Goal: Transaction & Acquisition: Purchase product/service

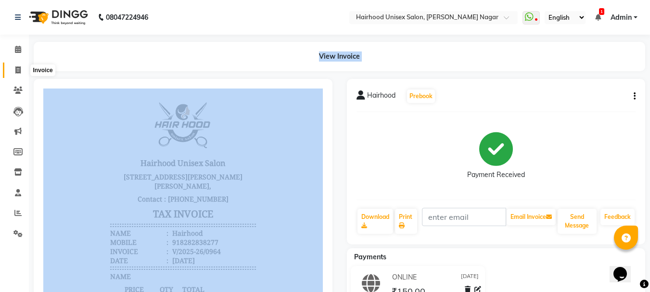
click at [22, 74] on span at bounding box center [18, 70] width 17 height 11
select select "service"
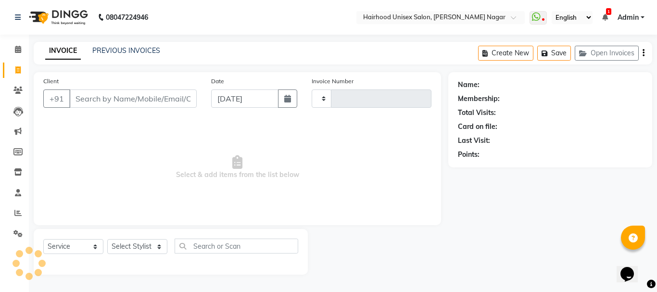
click at [170, 98] on input "Client" at bounding box center [132, 98] width 127 height 18
type input "0965"
select select "754"
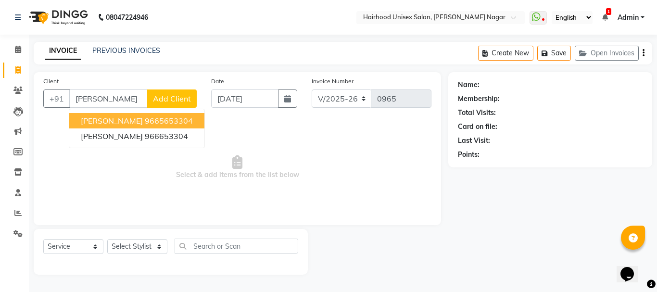
click at [147, 125] on ngb-highlight "9665653304" at bounding box center [169, 121] width 48 height 10
type input "9665653304"
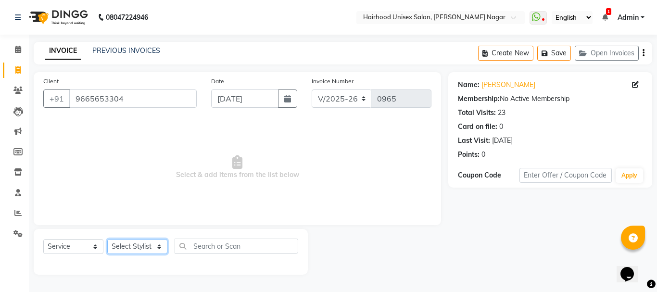
click at [123, 241] on select "Select Stylist [PERSON_NAME] Rani Salon [PERSON_NAME]" at bounding box center [137, 246] width 60 height 15
select select "12325"
click at [107, 239] on select "Select Stylist [PERSON_NAME] Rani Salon [PERSON_NAME]" at bounding box center [137, 246] width 60 height 15
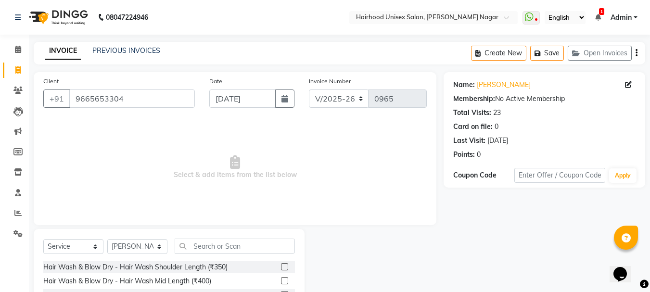
click at [281, 268] on label at bounding box center [284, 266] width 7 height 7
click at [281, 268] on input "checkbox" at bounding box center [284, 267] width 6 height 6
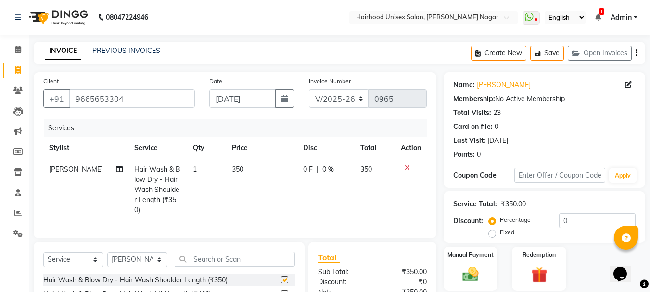
checkbox input "false"
click at [140, 102] on input "9665653304" at bounding box center [132, 98] width 126 height 18
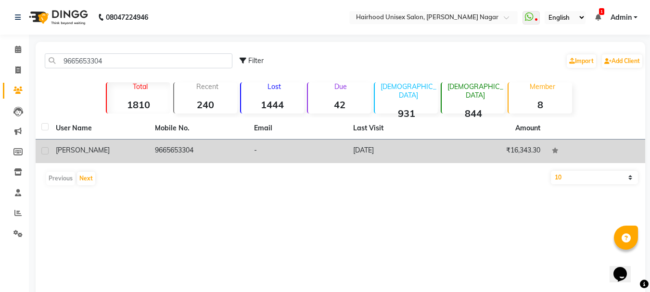
type input "9665653304"
click at [283, 160] on td "-" at bounding box center [297, 151] width 99 height 24
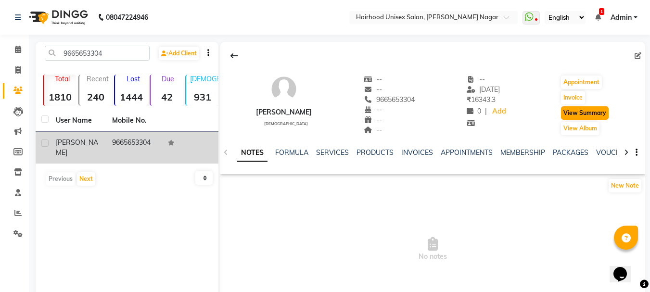
click at [576, 115] on button "View Summary" at bounding box center [585, 112] width 48 height 13
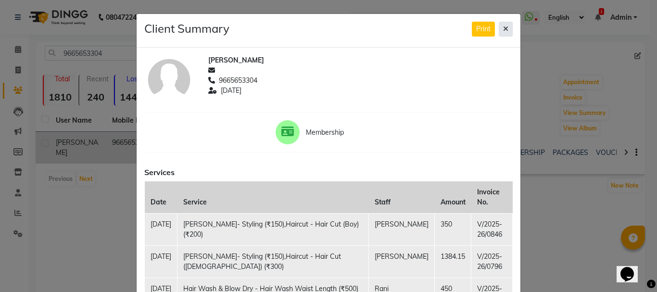
click at [504, 31] on icon at bounding box center [505, 28] width 5 height 7
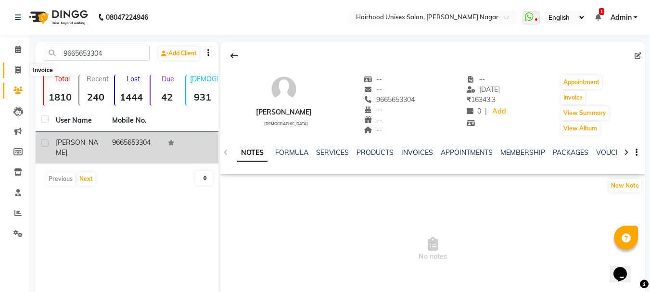
click at [15, 74] on span at bounding box center [18, 70] width 17 height 11
select select "754"
select select "service"
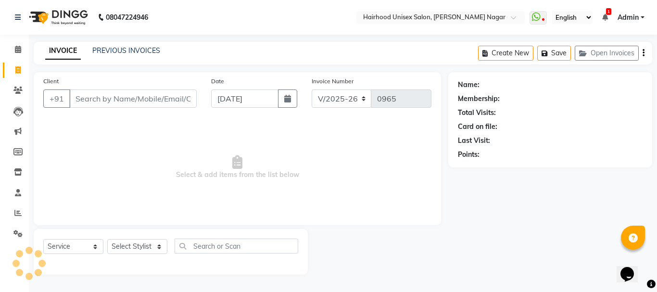
click at [144, 105] on input "Client" at bounding box center [132, 98] width 127 height 18
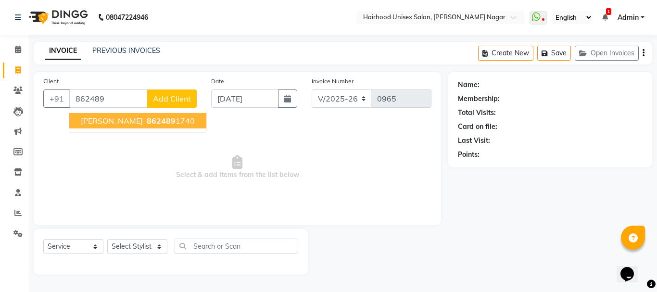
click at [143, 132] on ngb-typeahead-window "[PERSON_NAME] 862489 1740" at bounding box center [138, 121] width 138 height 24
click at [145, 123] on ngb-highlight "862489 1740" at bounding box center [170, 121] width 50 height 10
type input "8624891740"
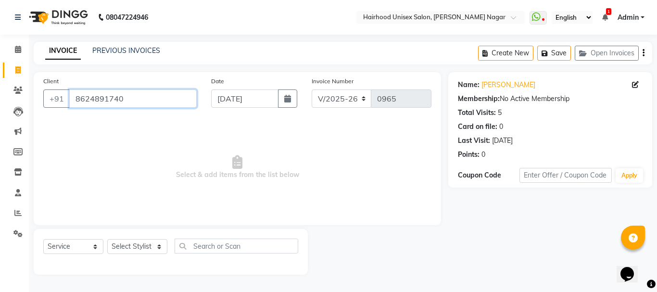
click at [125, 103] on input "8624891740" at bounding box center [132, 98] width 127 height 18
click at [20, 92] on icon at bounding box center [17, 90] width 9 height 7
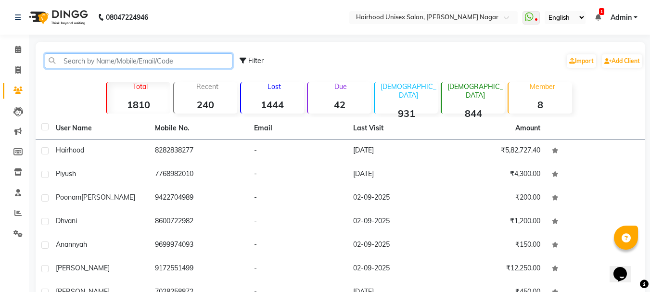
click at [179, 58] on input "text" at bounding box center [139, 60] width 188 height 15
paste input "8624891740"
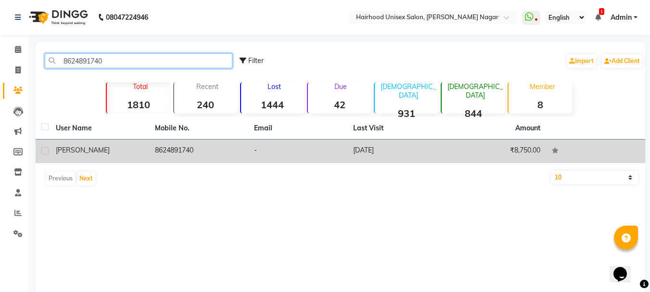
type input "8624891740"
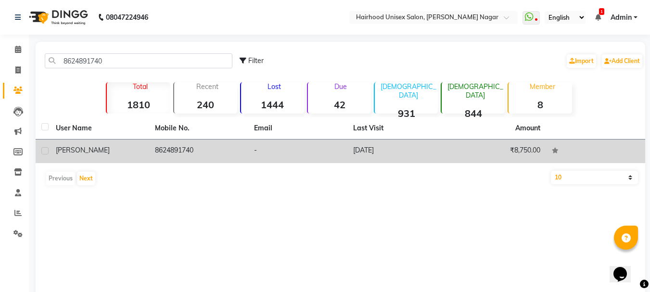
click at [190, 153] on td "8624891740" at bounding box center [198, 151] width 99 height 24
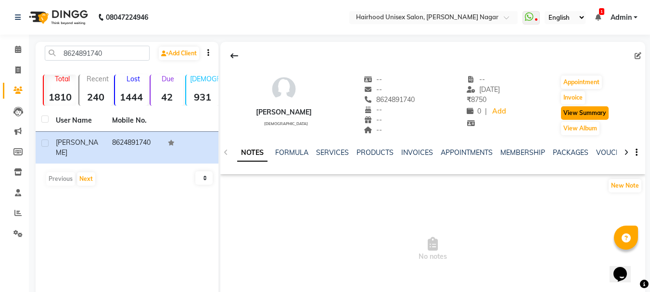
click at [596, 112] on button "View Summary" at bounding box center [585, 112] width 48 height 13
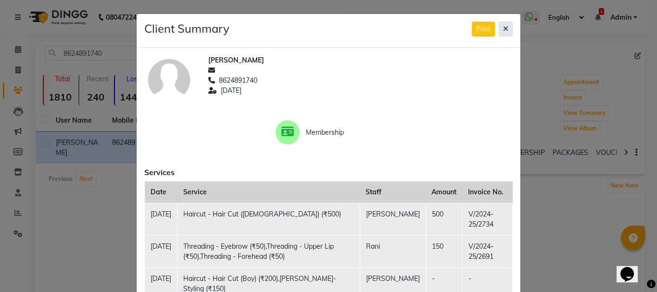
click at [503, 27] on icon at bounding box center [505, 28] width 5 height 7
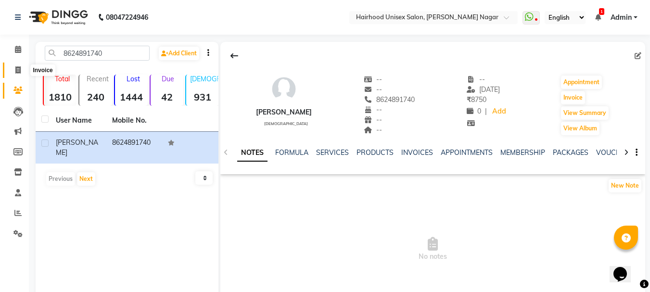
click at [22, 71] on span at bounding box center [18, 70] width 17 height 11
select select "service"
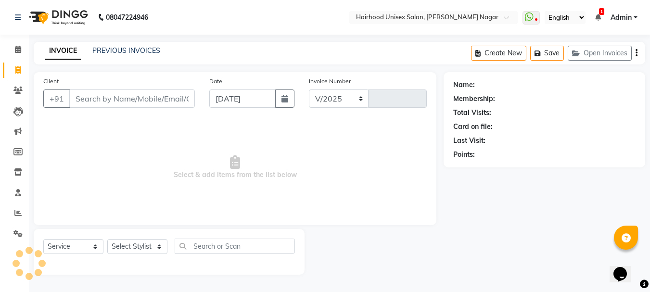
select select "754"
type input "0965"
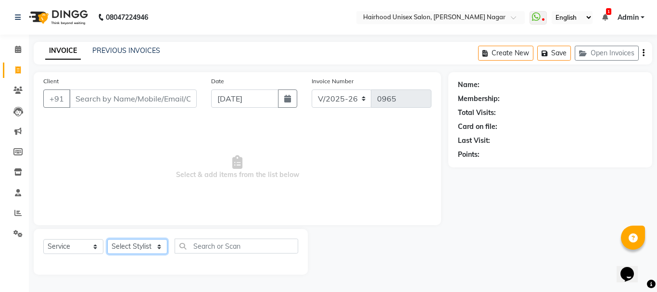
click at [146, 241] on select "Select Stylist [PERSON_NAME] Rani Salon [PERSON_NAME]" at bounding box center [137, 246] width 60 height 15
select select "12325"
click at [107, 239] on select "Select Stylist [PERSON_NAME] Rani Salon [PERSON_NAME]" at bounding box center [137, 246] width 60 height 15
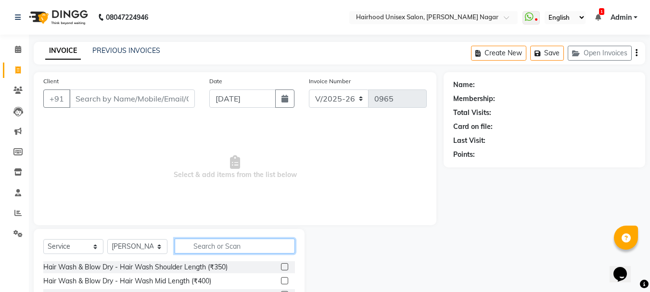
click at [203, 248] on input "text" at bounding box center [235, 246] width 120 height 15
type input "r"
type input "hair"
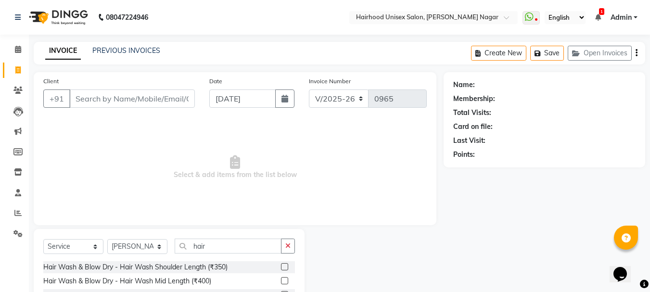
drag, startPoint x: 278, startPoint y: 280, endPoint x: 273, endPoint y: 278, distance: 5.4
click at [281, 280] on label at bounding box center [284, 280] width 7 height 7
click at [281, 280] on input "checkbox" at bounding box center [284, 281] width 6 height 6
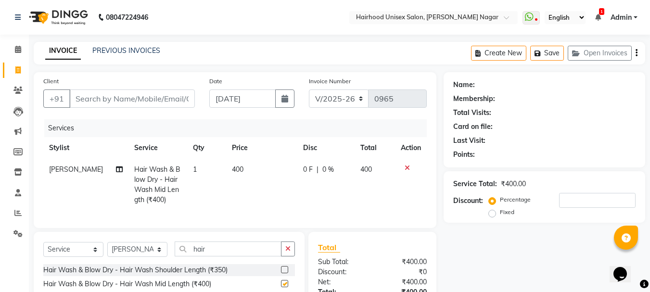
checkbox input "false"
click at [233, 253] on input "hair" at bounding box center [228, 248] width 107 height 15
type input "h"
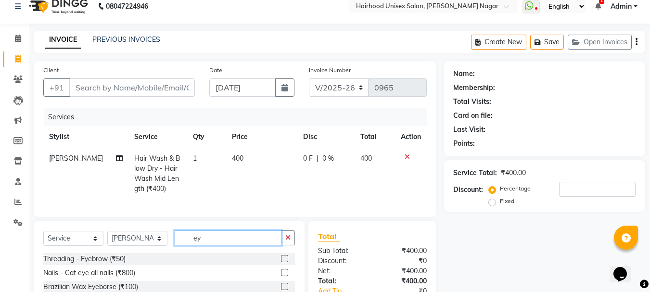
scroll to position [83, 0]
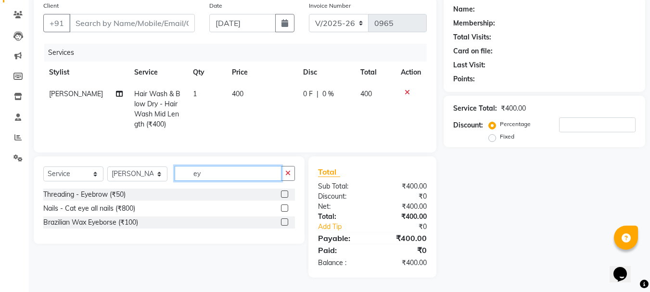
type input "ey"
click at [284, 191] on label at bounding box center [284, 193] width 7 height 7
click at [284, 191] on input "checkbox" at bounding box center [284, 194] width 6 height 6
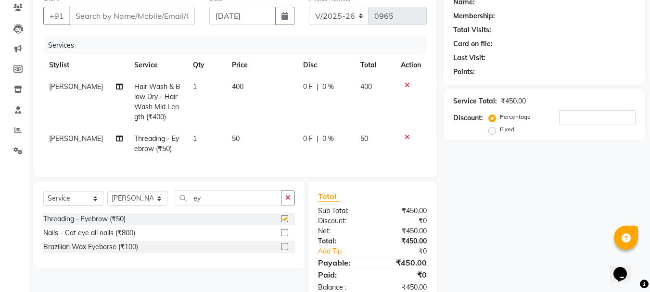
checkbox input "false"
click at [207, 202] on input "ey" at bounding box center [228, 197] width 107 height 15
type input "e"
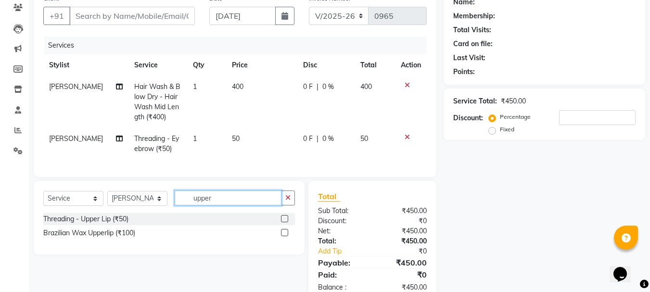
type input "upper"
click at [284, 222] on label at bounding box center [284, 218] width 7 height 7
click at [284, 222] on input "checkbox" at bounding box center [284, 219] width 6 height 6
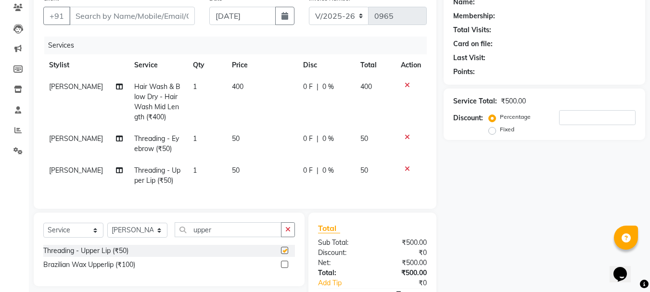
checkbox input "false"
click at [138, 14] on input "Client" at bounding box center [132, 16] width 126 height 18
type input "r"
type input "0"
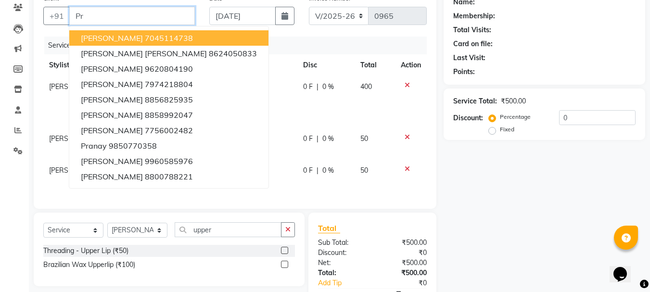
type input "P"
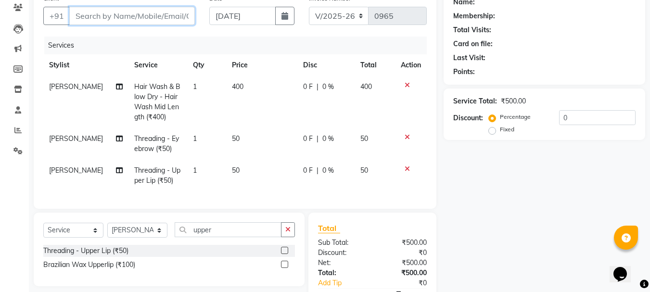
paste input "8624891740"
type input "8624891740"
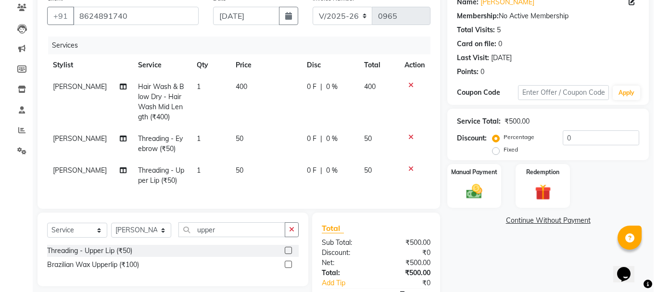
scroll to position [35, 0]
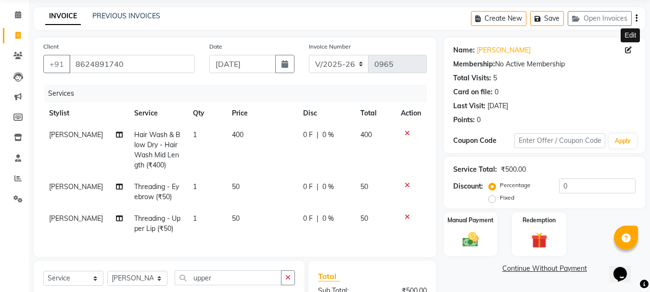
click at [626, 51] on icon at bounding box center [628, 50] width 7 height 7
select select "22"
select select "[DEMOGRAPHIC_DATA]"
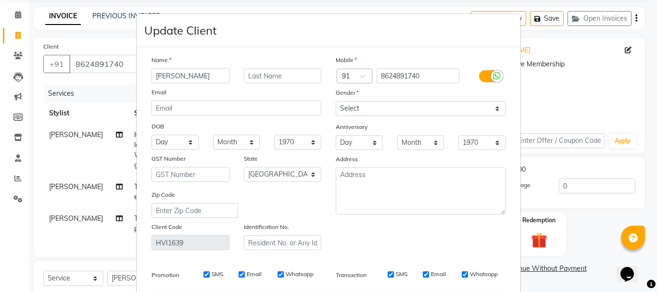
type input "[PERSON_NAME]"
click at [280, 79] on input "text" at bounding box center [283, 75] width 78 height 15
click at [280, 78] on input "text" at bounding box center [283, 75] width 78 height 15
type input "g"
click at [276, 80] on input "text" at bounding box center [283, 75] width 78 height 15
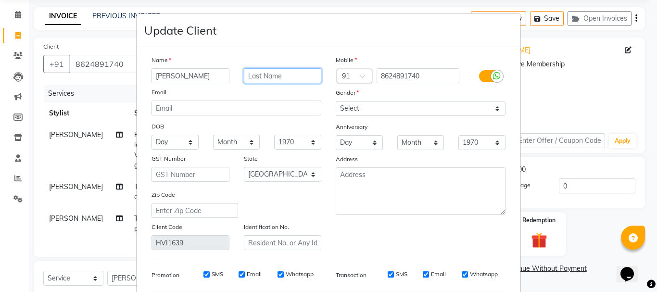
click at [265, 69] on input "text" at bounding box center [283, 75] width 78 height 15
type input "f"
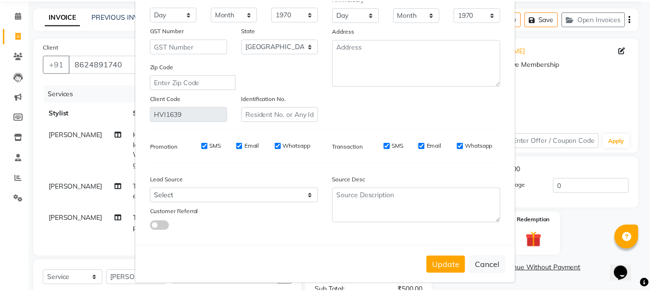
scroll to position [135, 0]
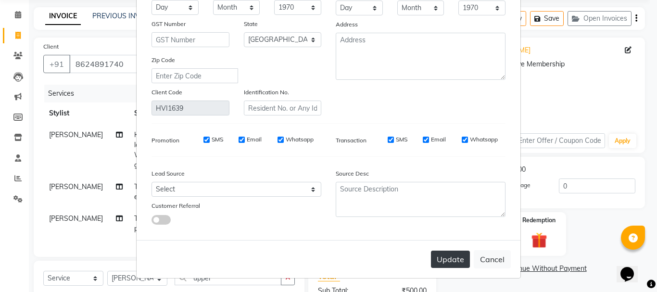
type input "[PERSON_NAME]"
click at [453, 254] on button "Update" at bounding box center [450, 259] width 39 height 17
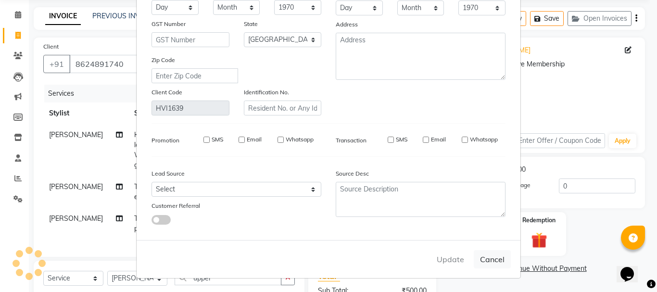
select select
select select "null"
select select
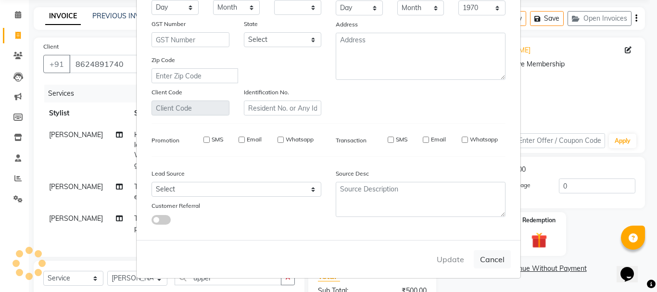
select select
checkbox input "false"
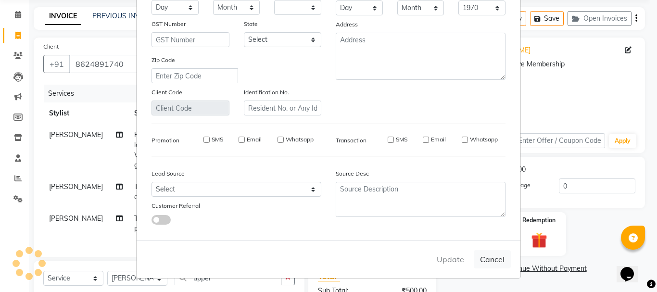
checkbox input "false"
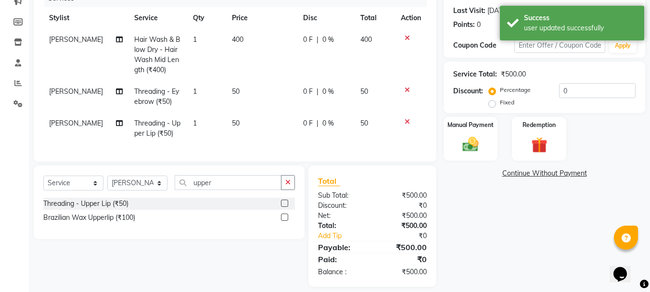
scroll to position [146, 0]
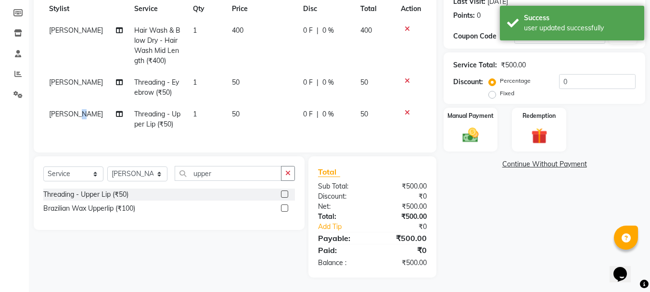
click at [81, 110] on span "[PERSON_NAME]" at bounding box center [76, 114] width 54 height 9
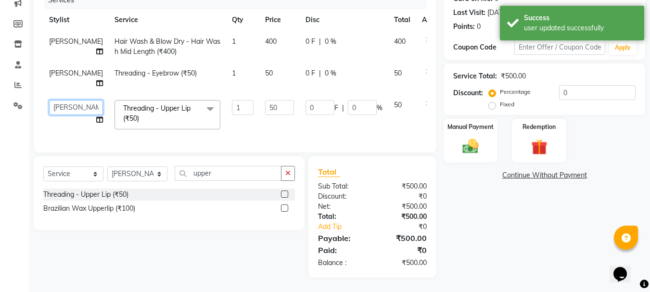
click at [66, 104] on select "[PERSON_NAME] Rani Salon [PERSON_NAME]" at bounding box center [76, 107] width 54 height 15
select select "36631"
click at [62, 69] on span "[PERSON_NAME]" at bounding box center [76, 73] width 54 height 9
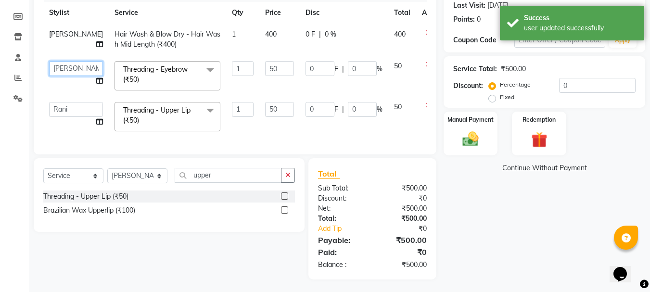
click at [67, 74] on select "[PERSON_NAME] Rani Salon [PERSON_NAME]" at bounding box center [76, 68] width 54 height 15
select select "36631"
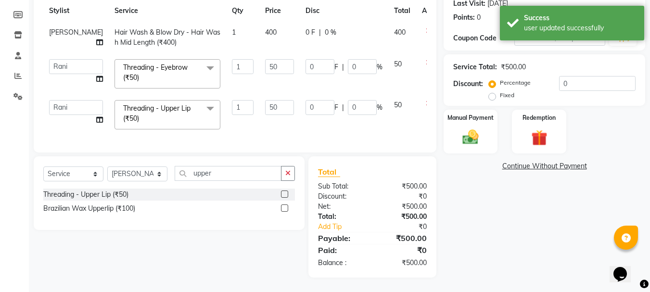
scroll to position [144, 0]
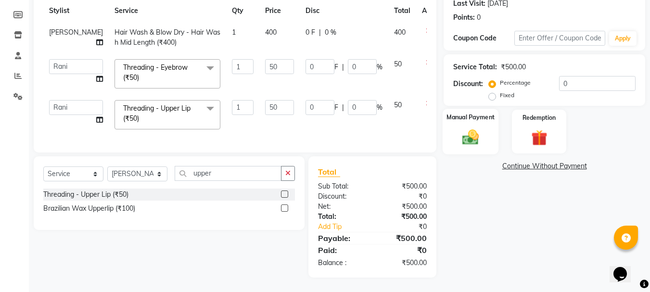
click at [457, 134] on img at bounding box center [470, 136] width 27 height 19
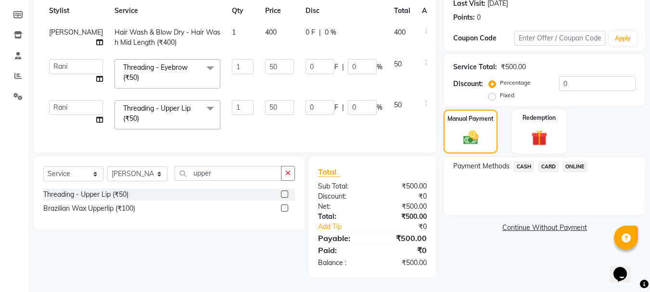
click at [579, 161] on span "ONLINE" at bounding box center [574, 166] width 25 height 11
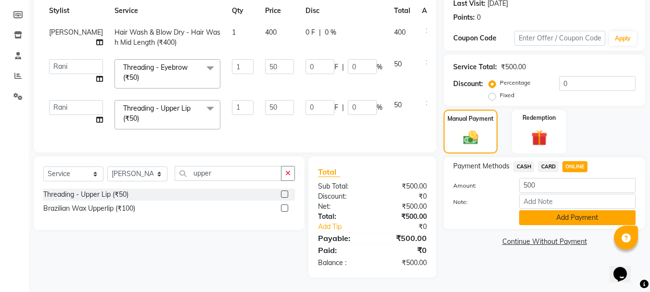
click at [532, 210] on button "Add Payment" at bounding box center [577, 217] width 116 height 15
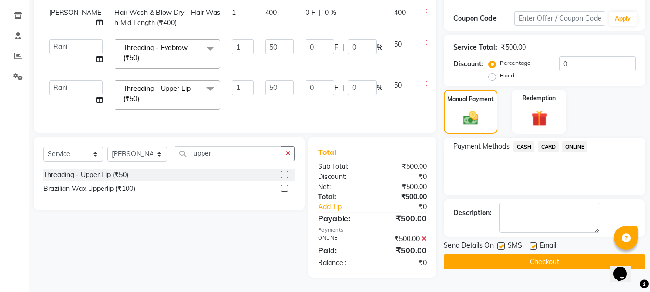
scroll to position [164, 0]
drag, startPoint x: 425, startPoint y: 242, endPoint x: 444, endPoint y: 230, distance: 22.0
click at [425, 241] on icon at bounding box center [423, 238] width 5 height 7
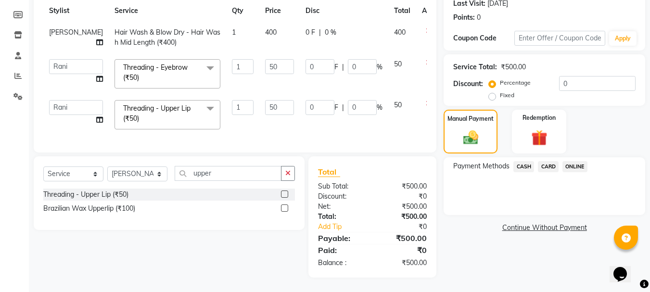
click at [576, 161] on span "ONLINE" at bounding box center [574, 166] width 25 height 11
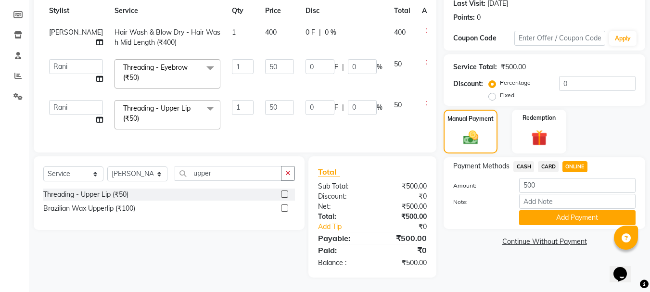
click at [552, 210] on button "Add Payment" at bounding box center [577, 217] width 116 height 15
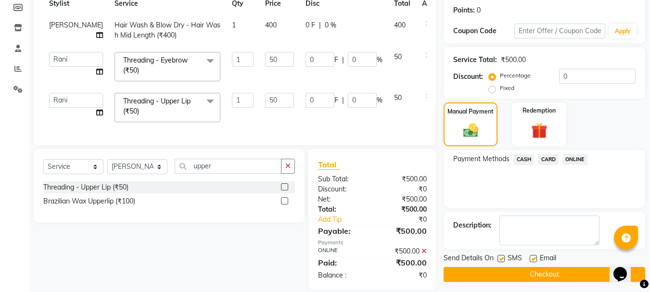
click at [481, 272] on button "Checkout" at bounding box center [545, 274] width 202 height 15
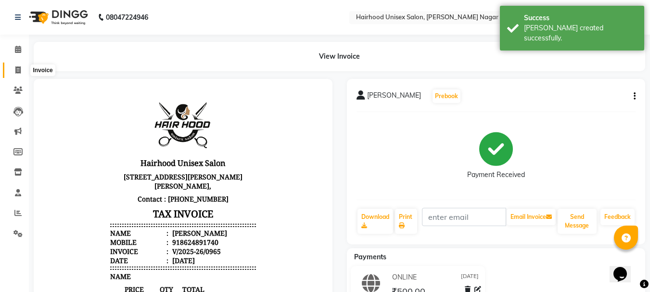
drag, startPoint x: 15, startPoint y: 69, endPoint x: 37, endPoint y: 66, distance: 21.9
click at [16, 68] on icon at bounding box center [17, 69] width 5 height 7
select select "754"
select select "service"
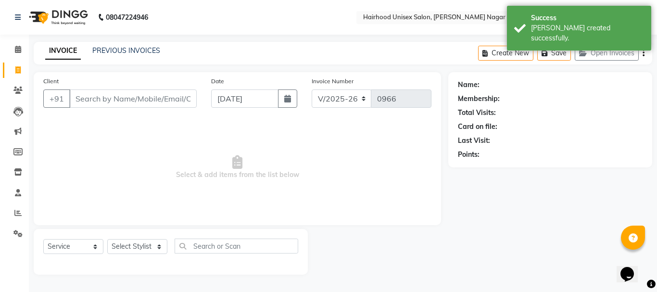
click at [90, 98] on input "Client" at bounding box center [132, 98] width 127 height 18
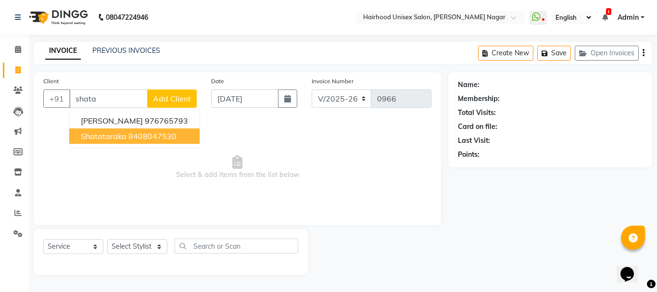
click at [117, 139] on span "shatataraka" at bounding box center [104, 136] width 46 height 10
type input "8408047530"
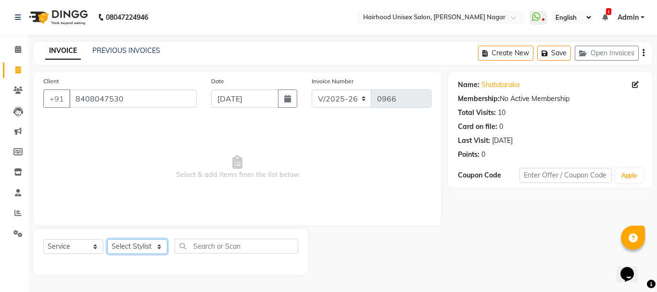
click at [137, 246] on select "Select Stylist [PERSON_NAME] Rani Salon [PERSON_NAME]" at bounding box center [137, 246] width 60 height 15
select select "36631"
click at [107, 239] on select "Select Stylist [PERSON_NAME] Rani Salon [PERSON_NAME]" at bounding box center [137, 246] width 60 height 15
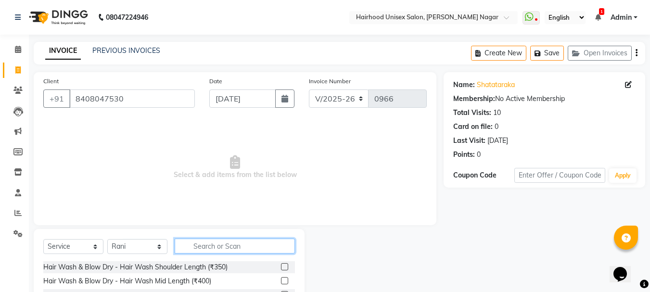
click at [226, 242] on input "text" at bounding box center [235, 246] width 120 height 15
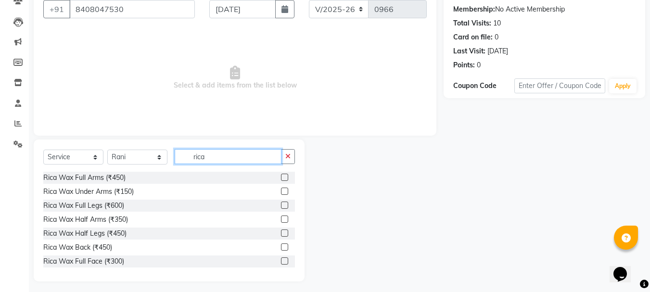
scroll to position [93, 0]
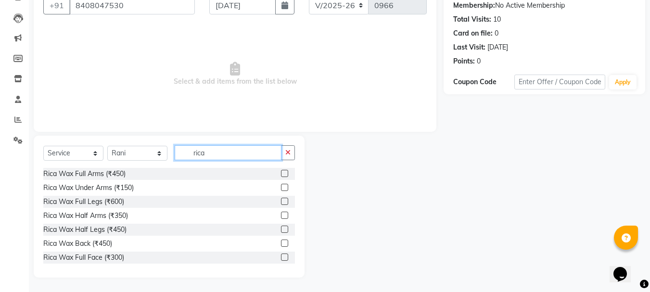
type input "rica"
click at [281, 175] on label at bounding box center [284, 173] width 7 height 7
click at [281, 175] on input "checkbox" at bounding box center [284, 174] width 6 height 6
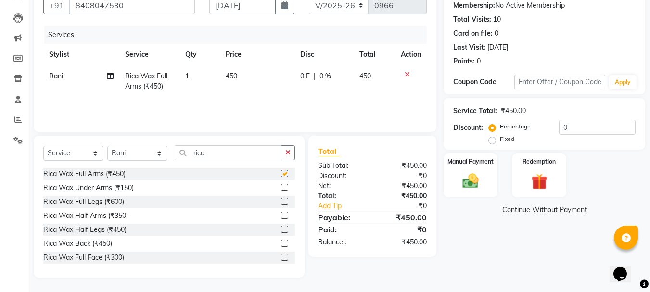
checkbox input "false"
click at [282, 183] on div at bounding box center [288, 188] width 14 height 12
click at [281, 187] on label at bounding box center [284, 187] width 7 height 7
click at [281, 187] on input "checkbox" at bounding box center [284, 188] width 6 height 6
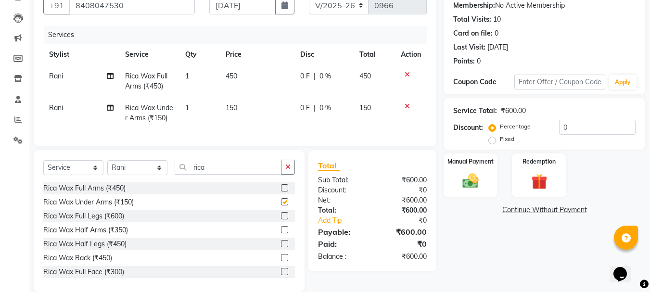
checkbox input "false"
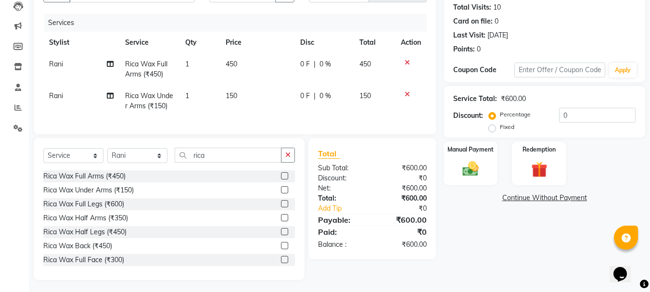
scroll to position [115, 0]
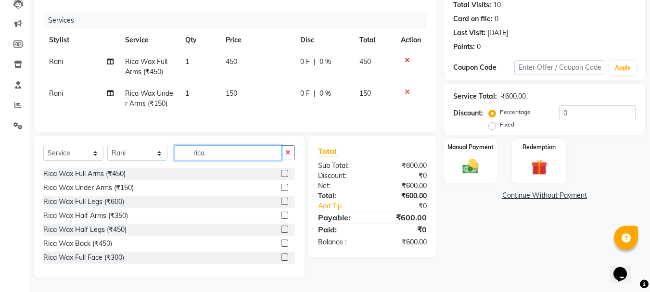
click at [234, 152] on input "rica" at bounding box center [228, 152] width 107 height 15
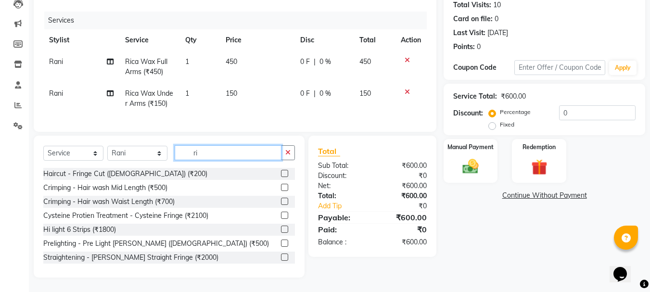
type input "r"
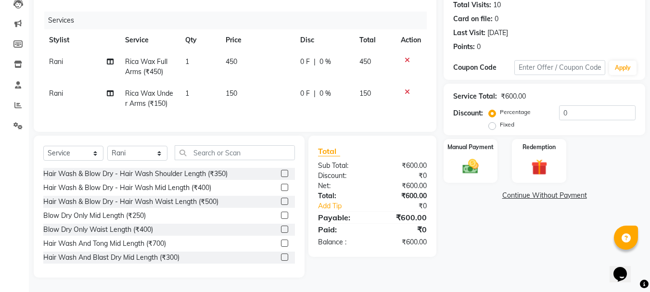
click at [281, 188] on label at bounding box center [284, 187] width 7 height 7
click at [281, 188] on input "checkbox" at bounding box center [284, 188] width 6 height 6
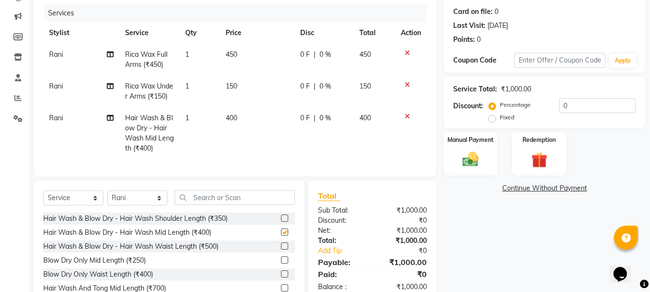
checkbox input "false"
click at [478, 170] on div "Manual Payment" at bounding box center [471, 154] width 56 height 46
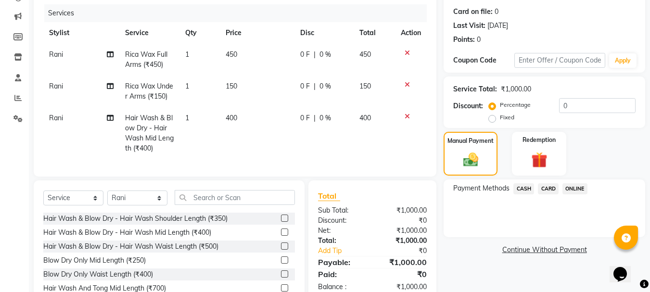
click at [574, 187] on span "ONLINE" at bounding box center [574, 188] width 25 height 11
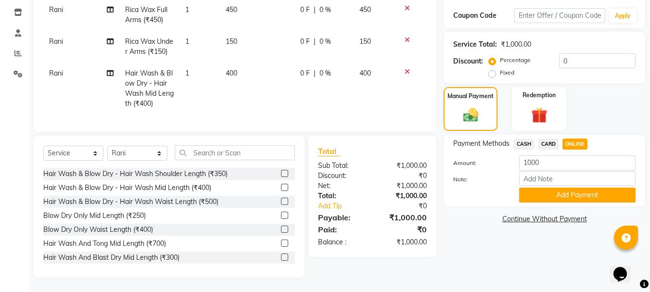
scroll to position [163, 0]
click at [545, 190] on button "Add Payment" at bounding box center [577, 195] width 116 height 15
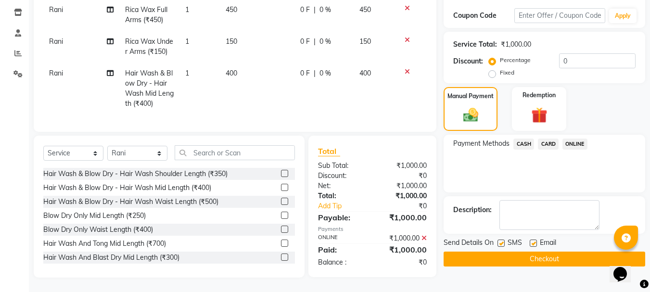
click at [487, 255] on button "Checkout" at bounding box center [545, 259] width 202 height 15
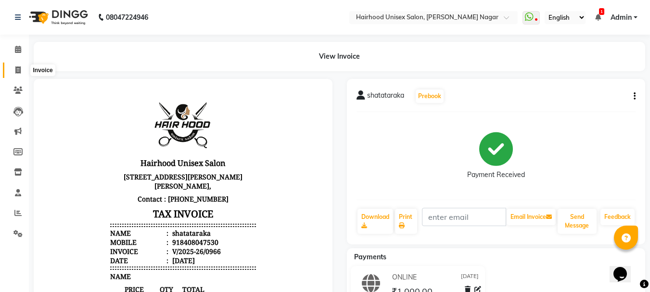
click at [15, 67] on icon at bounding box center [17, 69] width 5 height 7
select select "service"
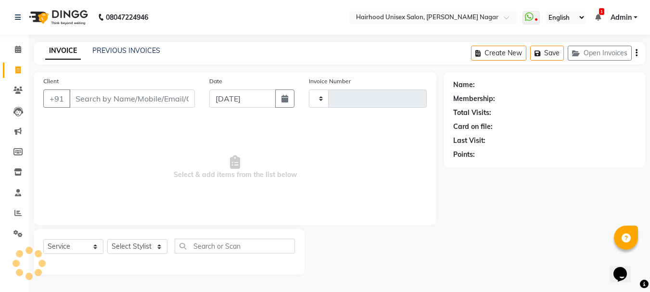
type input "0967"
select select "754"
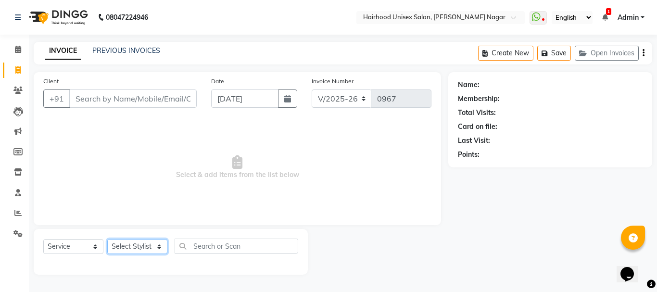
click at [153, 246] on select "Select Stylist [PERSON_NAME] Rani Salon [PERSON_NAME]" at bounding box center [137, 246] width 60 height 15
select select "89083"
click at [107, 239] on select "Select Stylist [PERSON_NAME] Rani Salon [PERSON_NAME]" at bounding box center [137, 246] width 60 height 15
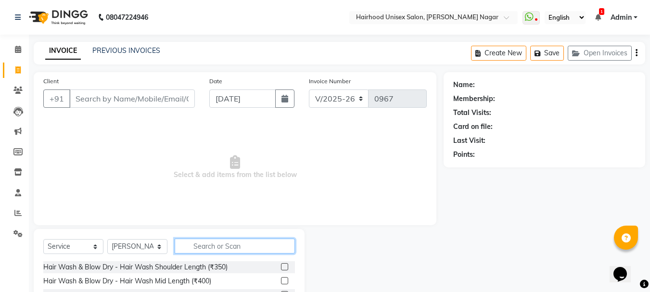
click at [206, 249] on input "text" at bounding box center [235, 246] width 120 height 15
click at [258, 245] on input "text" at bounding box center [235, 246] width 120 height 15
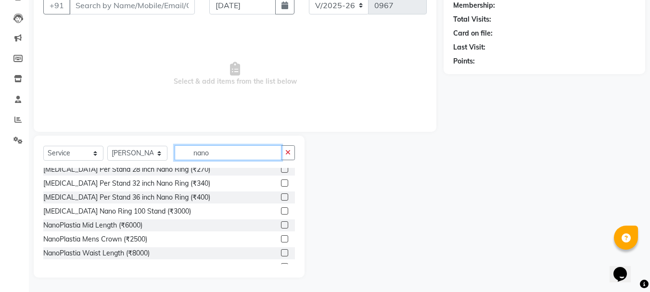
scroll to position [71, 0]
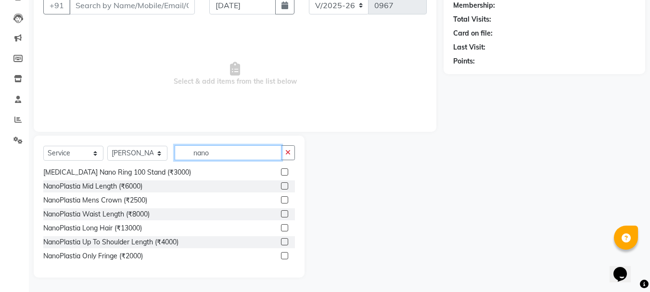
type input "nano"
click at [281, 210] on div at bounding box center [288, 214] width 14 height 12
click at [281, 214] on label at bounding box center [284, 213] width 7 height 7
click at [281, 214] on input "checkbox" at bounding box center [284, 214] width 6 height 6
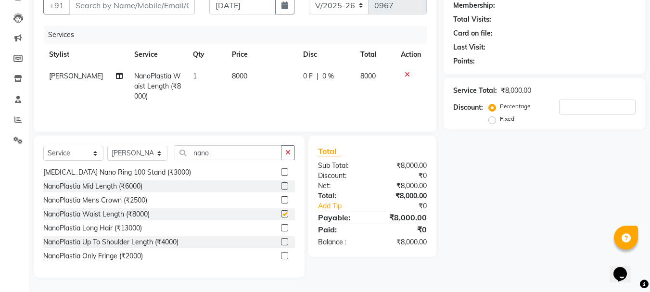
checkbox input "false"
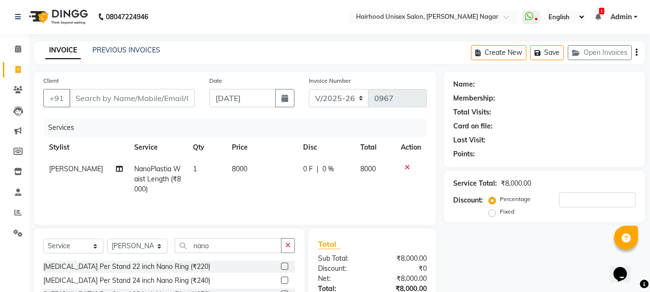
scroll to position [0, 0]
click at [152, 96] on input "Client" at bounding box center [132, 98] width 126 height 18
click at [166, 98] on input "Client" at bounding box center [132, 98] width 126 height 18
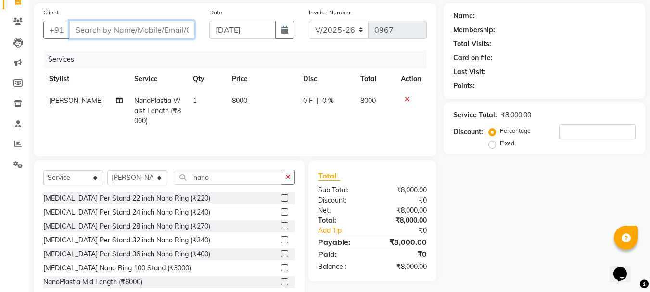
scroll to position [45, 0]
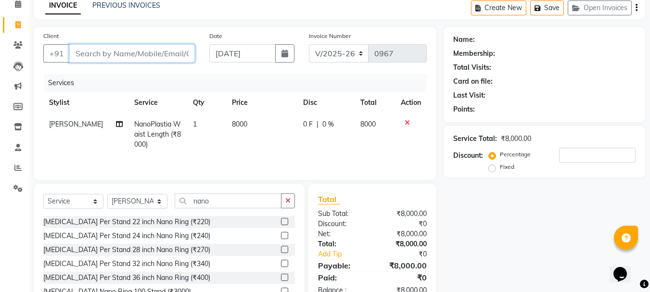
click at [142, 54] on input "Client" at bounding box center [132, 53] width 126 height 18
click at [306, 125] on span "0 F" at bounding box center [308, 124] width 10 height 10
select select "89083"
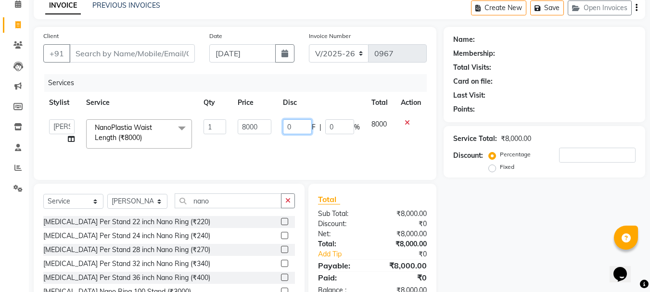
click at [301, 126] on input "0" at bounding box center [297, 126] width 29 height 15
type input "06500"
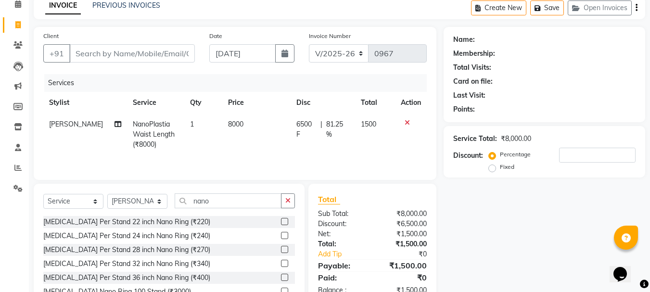
click at [279, 155] on div "Services Stylist Service Qty Price Disc Total Action [PERSON_NAME] NanoPlastia …" at bounding box center [234, 122] width 383 height 96
click at [300, 126] on span "6500 F" at bounding box center [306, 129] width 20 height 20
select select "89083"
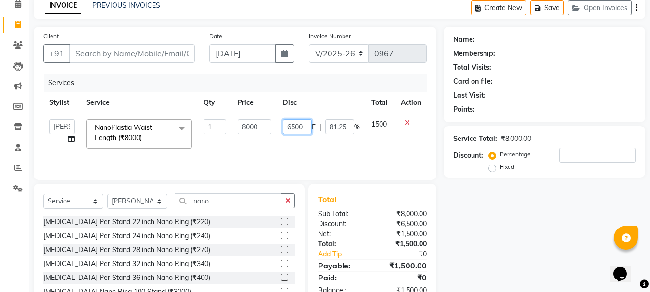
click at [306, 126] on input "6500" at bounding box center [297, 126] width 29 height 15
type input "6"
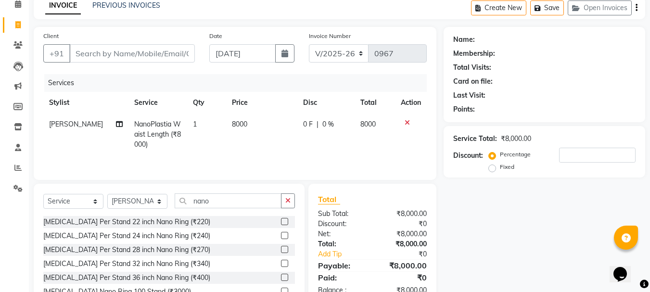
click at [377, 125] on td "8000" at bounding box center [375, 135] width 41 height 42
select select "89083"
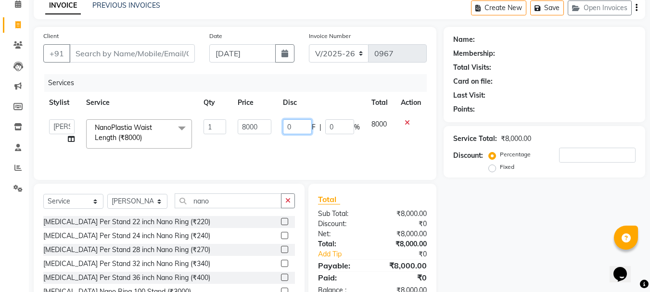
click at [300, 125] on input "0" at bounding box center [297, 126] width 29 height 15
click at [299, 130] on input "0" at bounding box center [297, 126] width 29 height 15
click at [300, 129] on input "number" at bounding box center [297, 126] width 29 height 15
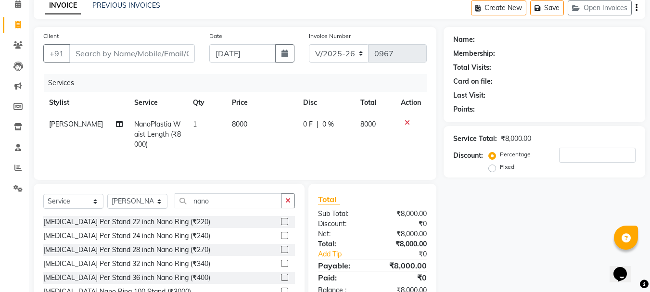
click at [297, 117] on td "0 F | 0 %" at bounding box center [325, 135] width 57 height 42
select select "89083"
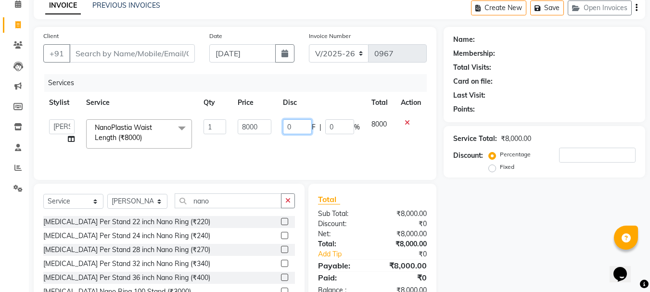
click at [291, 128] on input "0" at bounding box center [297, 126] width 29 height 15
type input "065"
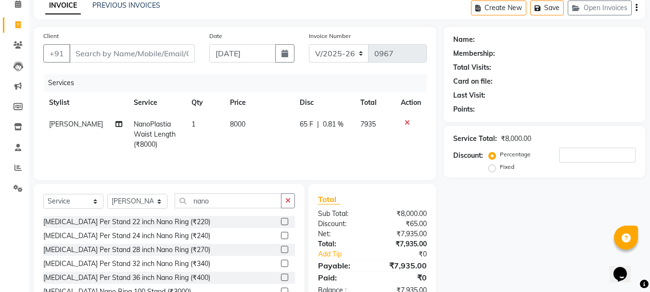
drag, startPoint x: 359, startPoint y: 141, endPoint x: 304, endPoint y: 119, distance: 59.1
click at [304, 119] on td "65 F | 0.81 %" at bounding box center [324, 135] width 61 height 42
select select "89083"
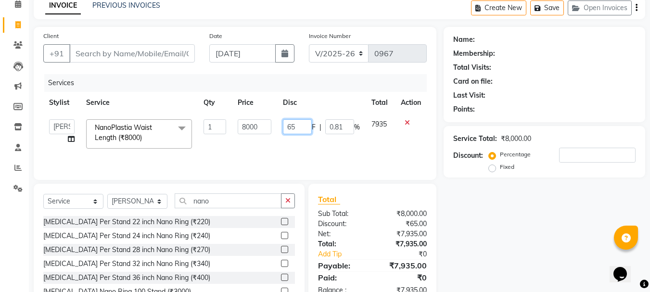
click at [306, 126] on input "65" at bounding box center [297, 126] width 29 height 15
type input "6"
click at [406, 123] on icon at bounding box center [407, 122] width 5 height 7
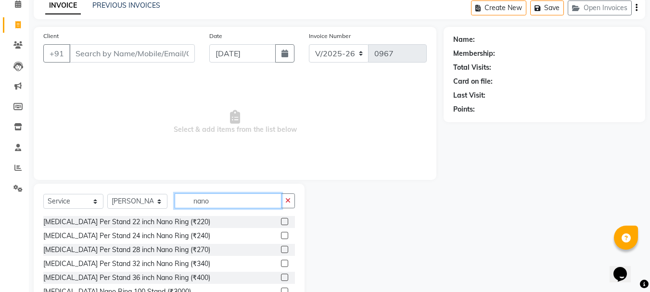
drag, startPoint x: 240, startPoint y: 198, endPoint x: 240, endPoint y: 203, distance: 5.3
click at [240, 202] on input "nano" at bounding box center [228, 200] width 107 height 15
click at [232, 201] on input "nano" at bounding box center [228, 200] width 107 height 15
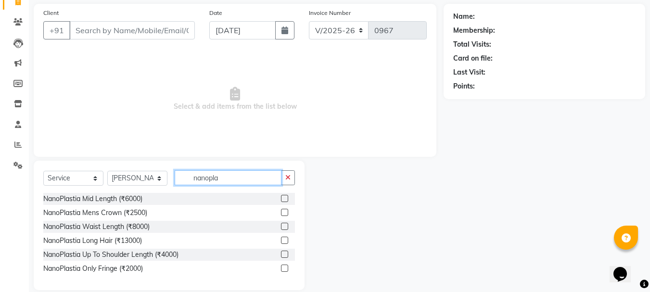
scroll to position [81, 0]
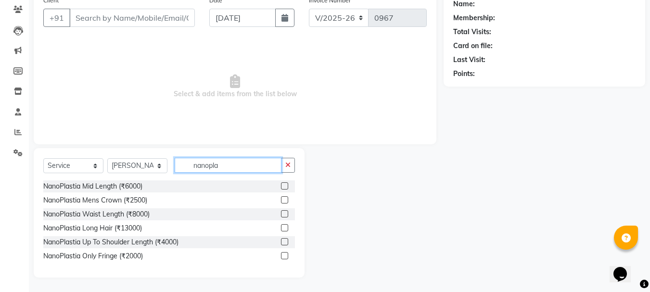
type input "nanopla"
drag, startPoint x: 285, startPoint y: 213, endPoint x: 283, endPoint y: 208, distance: 5.0
click at [284, 212] on label at bounding box center [284, 213] width 7 height 7
click at [284, 212] on input "checkbox" at bounding box center [284, 214] width 6 height 6
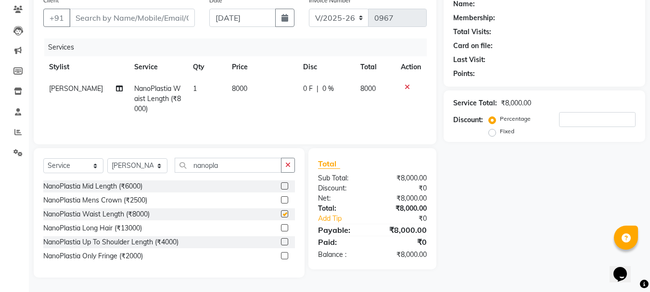
checkbox input "false"
click at [237, 165] on input "nanopla" at bounding box center [228, 165] width 107 height 15
click at [303, 88] on span "0 F" at bounding box center [308, 89] width 10 height 10
select select "89083"
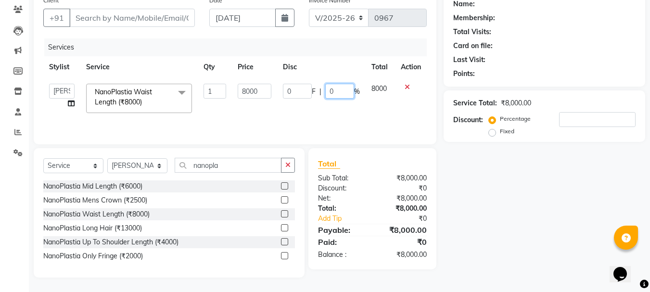
click at [338, 94] on input "0" at bounding box center [339, 91] width 29 height 15
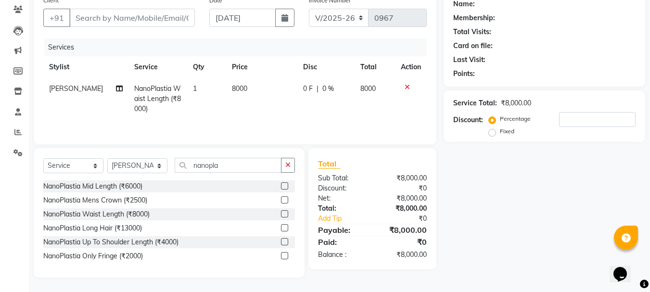
drag, startPoint x: 300, startPoint y: 84, endPoint x: 305, endPoint y: 85, distance: 5.4
click at [305, 85] on span "0 F" at bounding box center [308, 89] width 10 height 10
select select "89083"
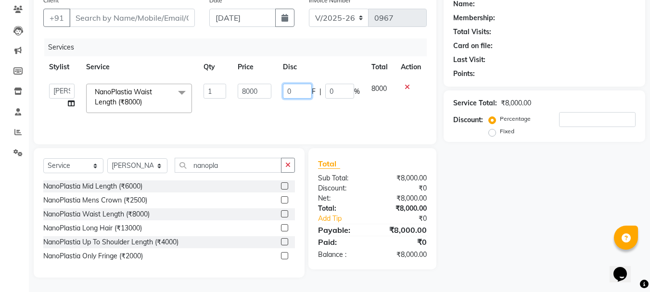
click at [298, 95] on input "0" at bounding box center [297, 91] width 29 height 15
type input "01500"
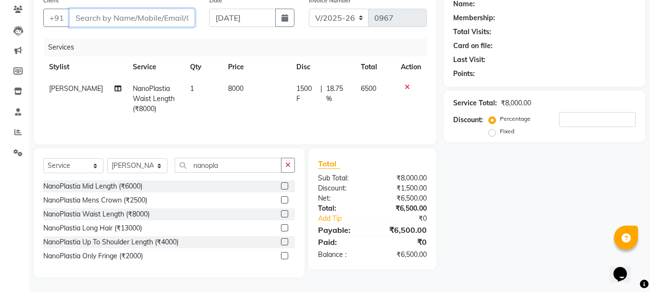
click at [136, 18] on input "Client" at bounding box center [132, 18] width 126 height 18
click at [562, 181] on div "Name: Membership: Total Visits: Card on file: Last Visit: Points: Service Total…" at bounding box center [548, 134] width 209 height 286
click at [110, 13] on input "Client" at bounding box center [132, 18] width 126 height 18
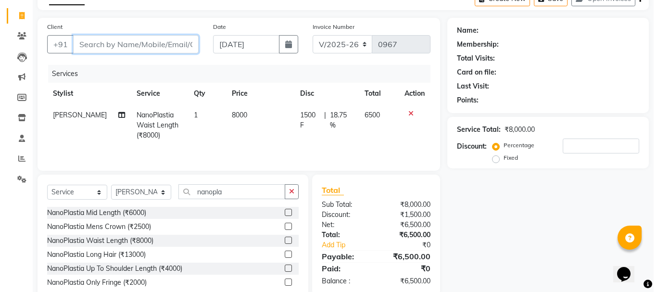
scroll to position [33, 0]
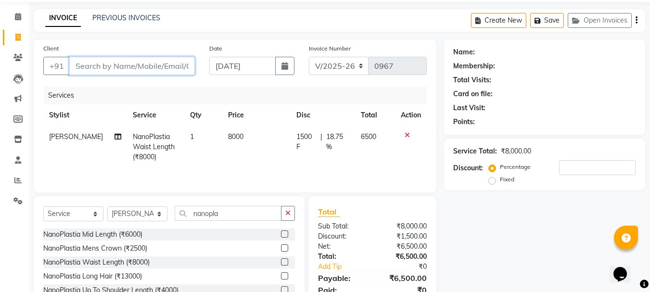
type input "9"
type input "0"
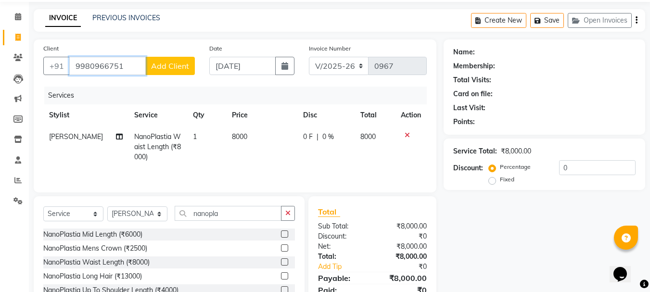
type input "9980966751"
click at [167, 61] on button "Add Client" at bounding box center [170, 66] width 50 height 18
select select "22"
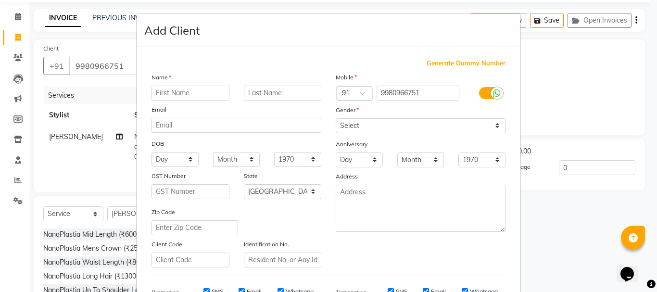
click at [186, 104] on div "Email" at bounding box center [236, 110] width 184 height 13
click at [188, 96] on input "text" at bounding box center [191, 93] width 78 height 15
type input "a"
type input "Ashwini"
click at [396, 127] on select "Select [DEMOGRAPHIC_DATA] [DEMOGRAPHIC_DATA] Other Prefer Not To Say" at bounding box center [421, 125] width 170 height 15
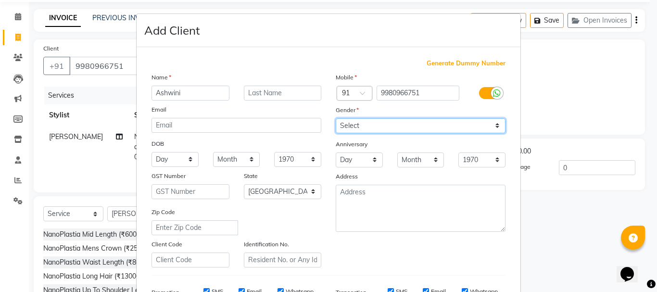
select select "[DEMOGRAPHIC_DATA]"
click at [336, 118] on select "Select [DEMOGRAPHIC_DATA] [DEMOGRAPHIC_DATA] Other Prefer Not To Say" at bounding box center [421, 125] width 170 height 15
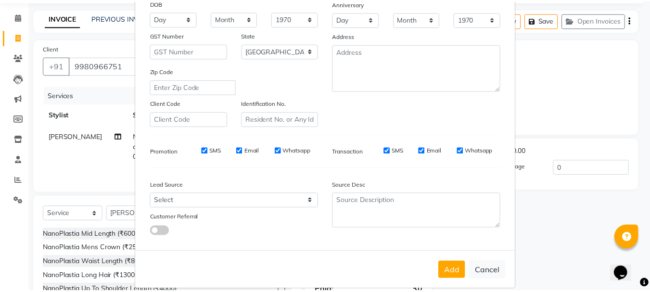
scroll to position [144, 0]
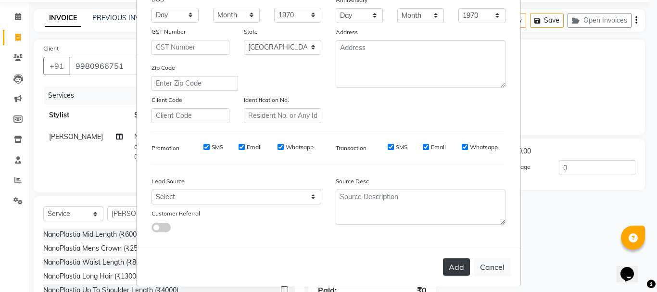
click at [449, 268] on button "Add" at bounding box center [456, 266] width 27 height 17
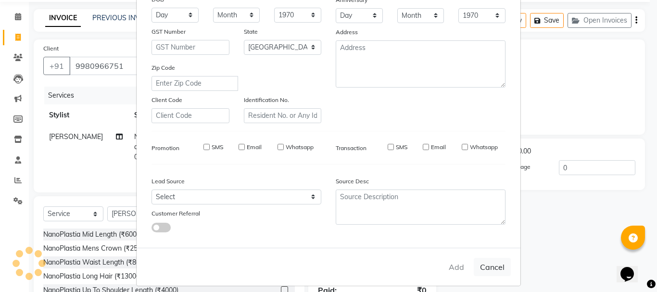
select select
select select "null"
select select
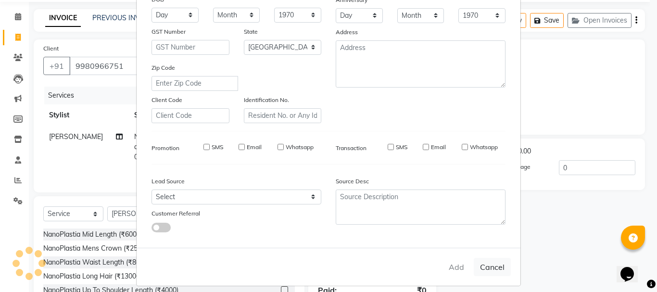
select select
checkbox input "false"
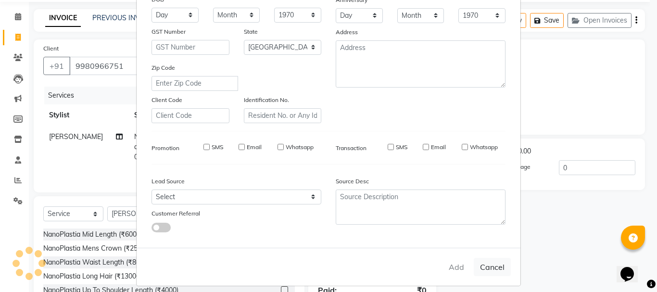
checkbox input "false"
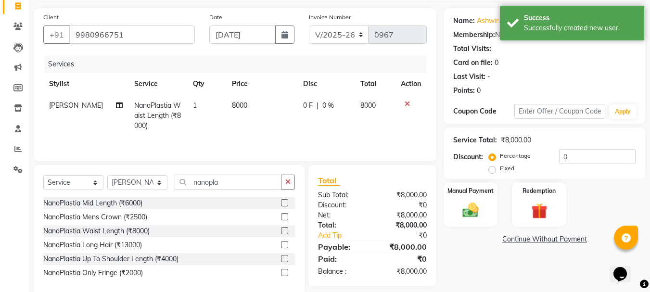
scroll to position [81, 0]
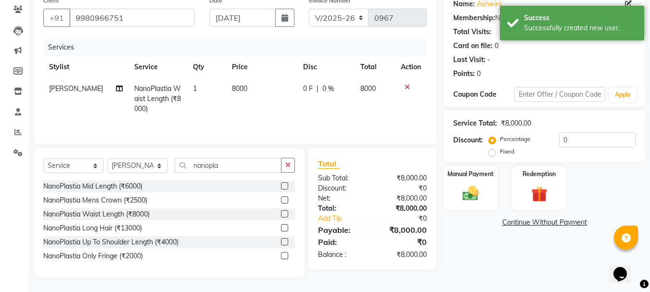
click at [310, 85] on div "0 F | 0 %" at bounding box center [326, 89] width 46 height 10
select select "89083"
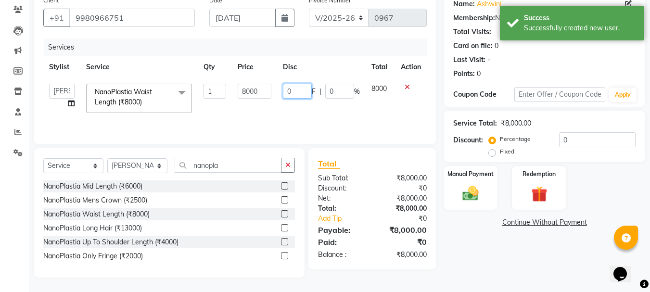
click at [306, 91] on input "0" at bounding box center [297, 91] width 29 height 15
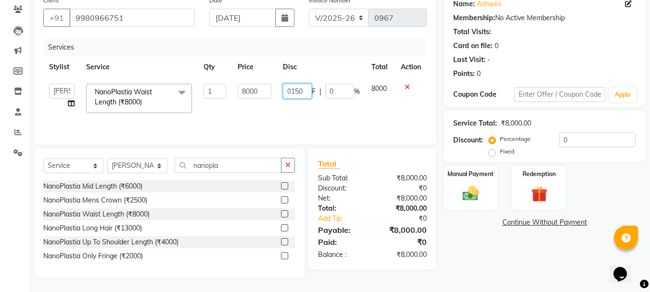
type input "01500"
click at [313, 108] on td "01500 F | 0 %" at bounding box center [321, 98] width 89 height 41
select select "89083"
click at [452, 190] on div "Manual Payment" at bounding box center [471, 188] width 56 height 46
